Goal: Transaction & Acquisition: Purchase product/service

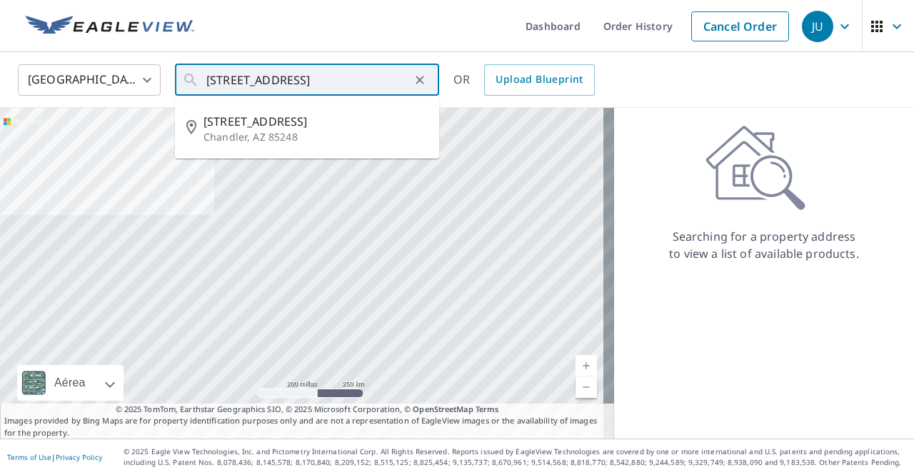
click at [316, 126] on span "[STREET_ADDRESS]" at bounding box center [315, 121] width 224 height 17
type input "[STREET_ADDRESS]"
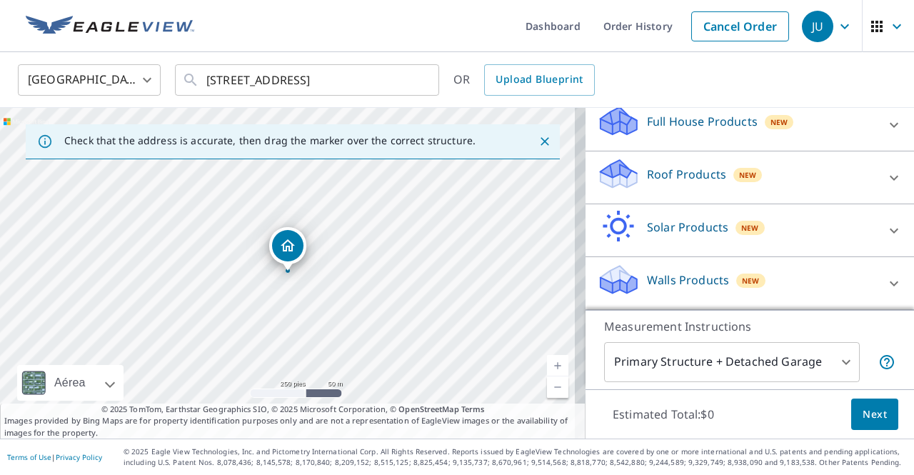
scroll to position [155, 0]
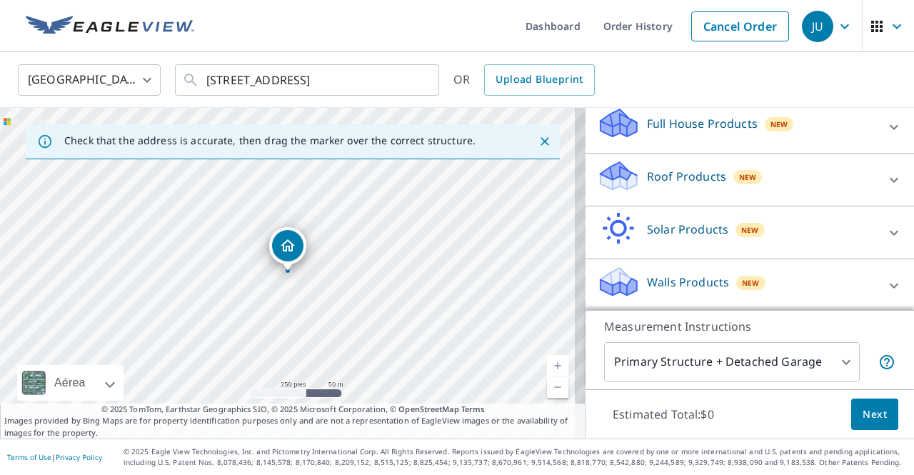
click at [885, 177] on icon at bounding box center [893, 179] width 17 height 17
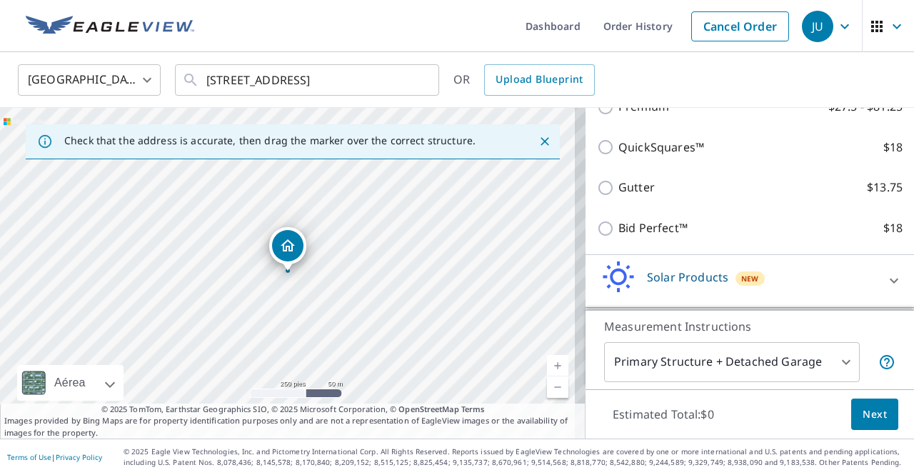
click at [700, 231] on label "Bid Perfect™ $18" at bounding box center [760, 228] width 284 height 18
click at [618, 231] on input "Bid Perfect™ $18" at bounding box center [607, 228] width 21 height 17
checkbox input "true"
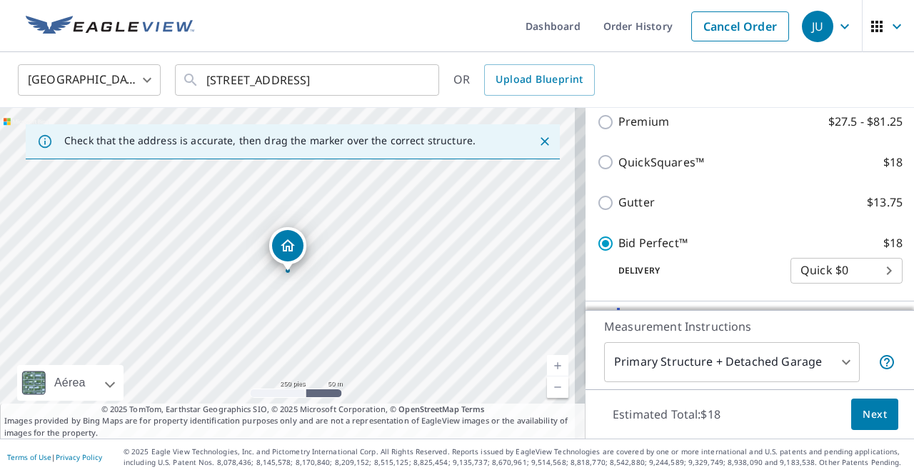
scroll to position [283, 0]
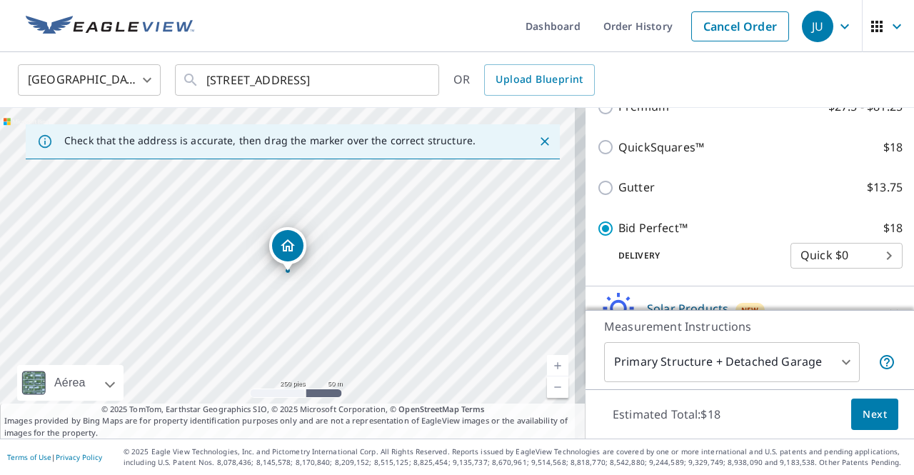
click at [873, 417] on span "Next" at bounding box center [874, 414] width 24 height 18
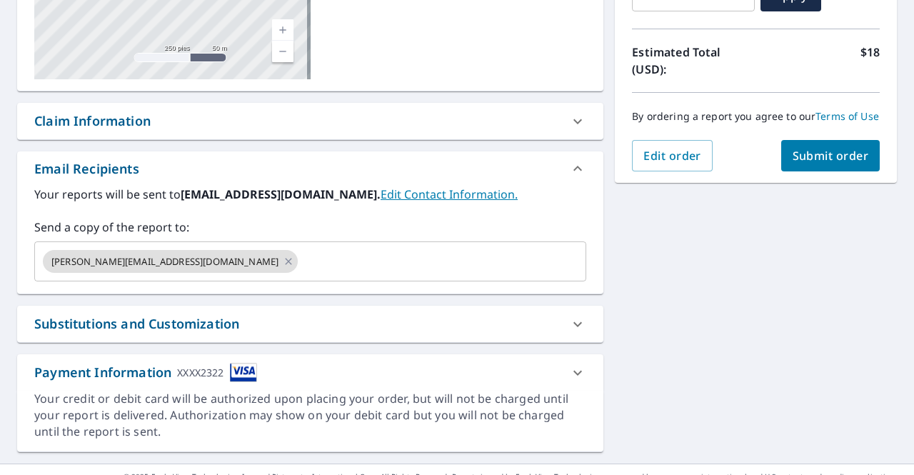
scroll to position [313, 0]
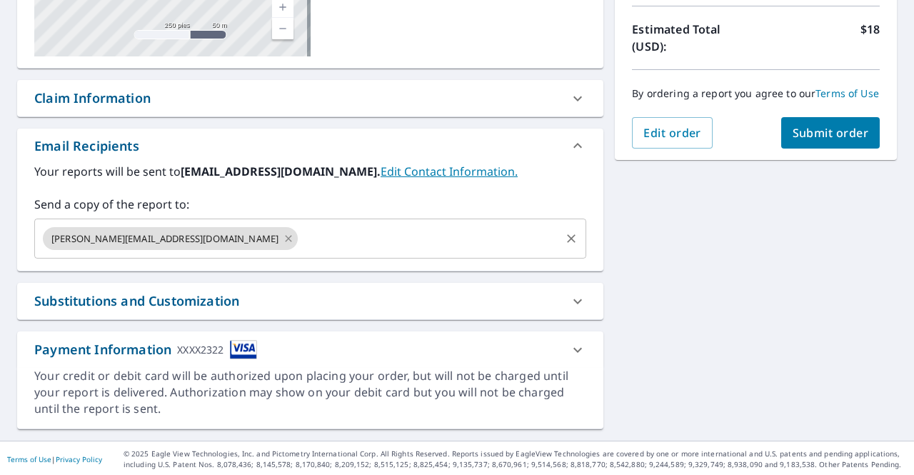
click at [283, 238] on icon at bounding box center [288, 239] width 11 height 16
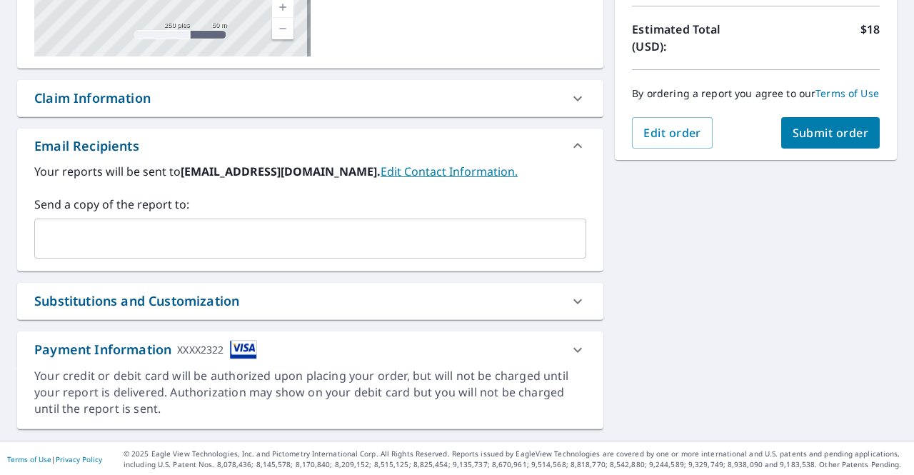
click at [569, 352] on icon at bounding box center [577, 349] width 17 height 17
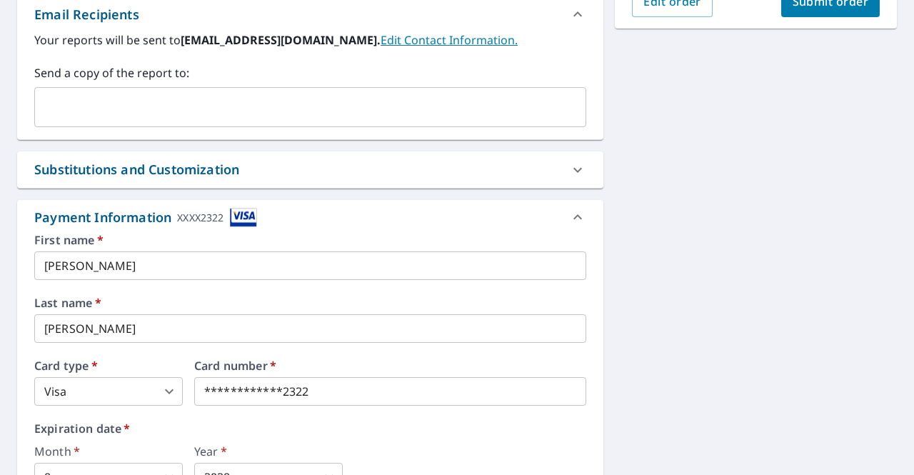
scroll to position [573, 0]
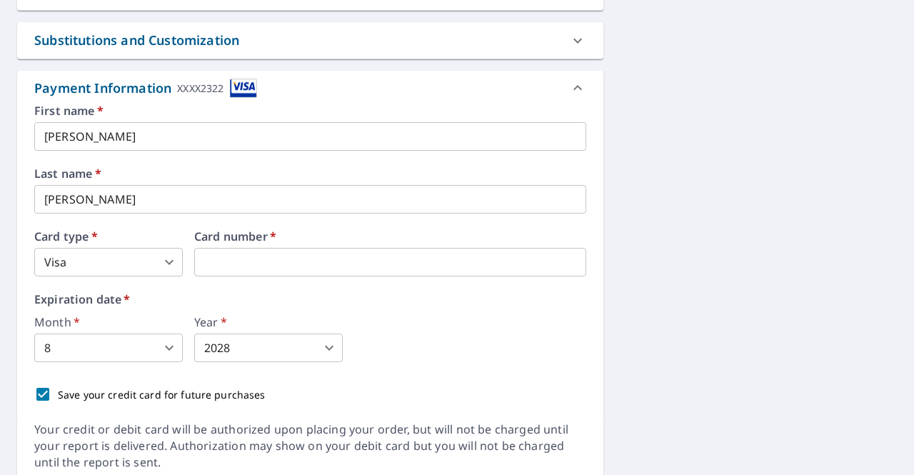
click at [156, 346] on body "[PERSON_NAME] Dashboard Order History Cancel Order JU Dashboard / Finalize Orde…" at bounding box center [457, 237] width 914 height 475
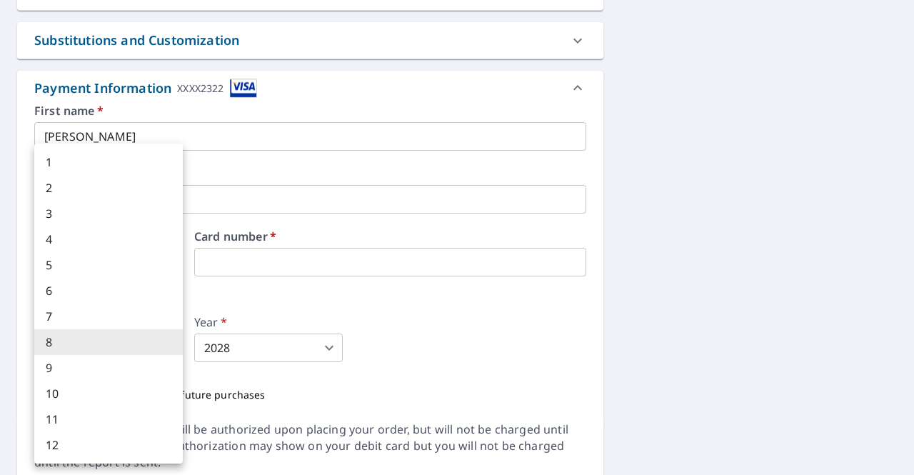
click at [73, 365] on li "9" at bounding box center [108, 368] width 148 height 26
type input "9"
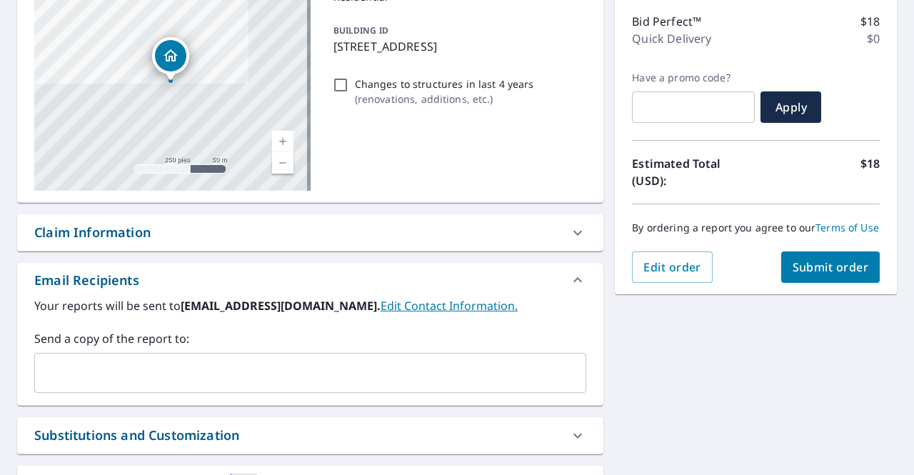
scroll to position [0, 0]
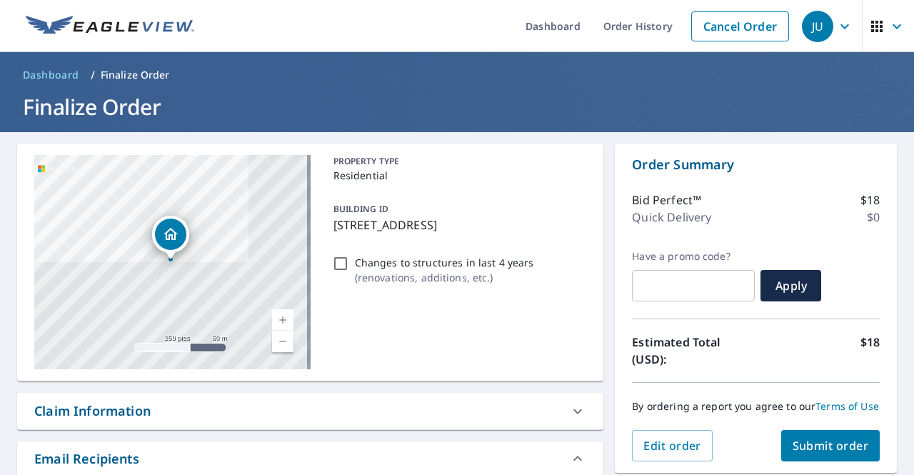
click at [820, 453] on span "Submit order" at bounding box center [830, 446] width 76 height 16
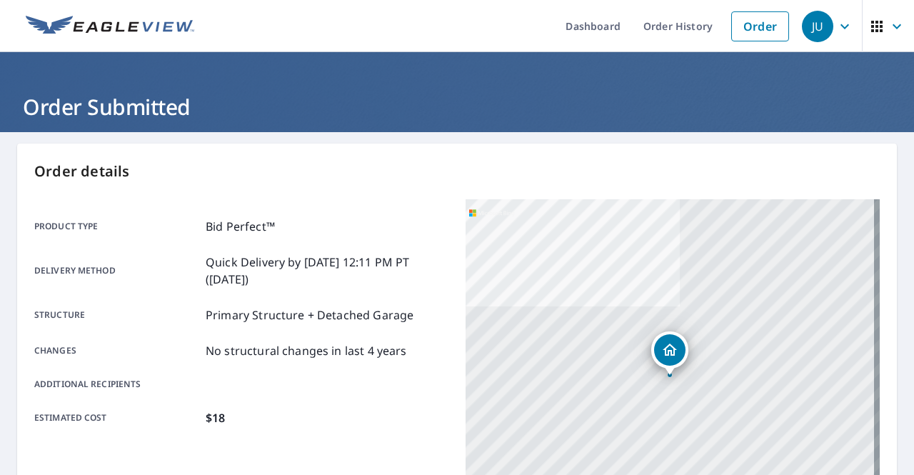
scroll to position [364, 0]
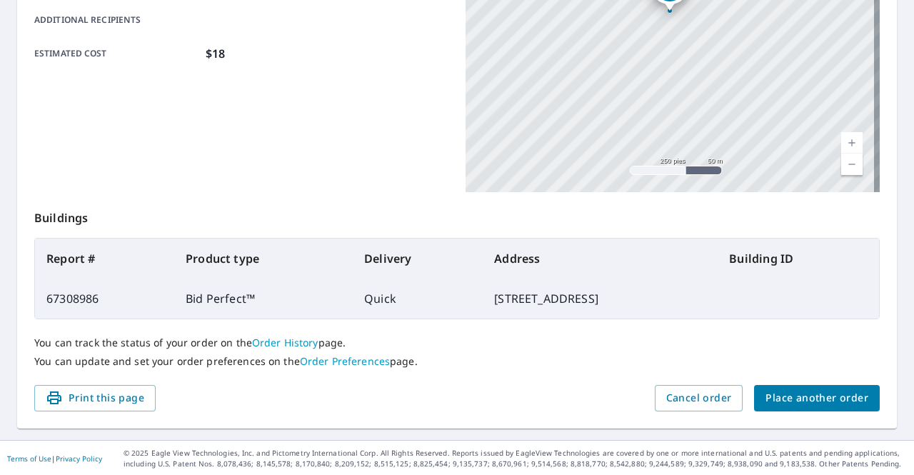
click at [787, 398] on span "Place another order" at bounding box center [816, 398] width 103 height 18
